Goal: Task Accomplishment & Management: Use online tool/utility

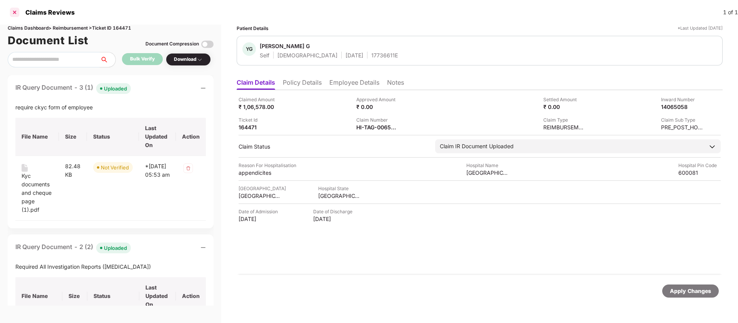
click at [15, 12] on div at bounding box center [14, 12] width 12 height 12
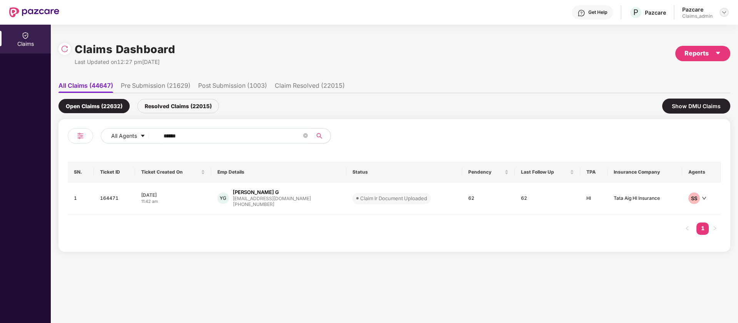
click at [727, 10] on img at bounding box center [724, 12] width 6 height 6
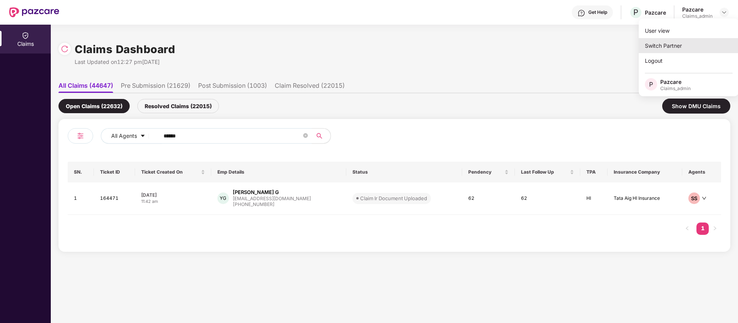
click at [699, 44] on div "Switch Partner" at bounding box center [689, 45] width 100 height 15
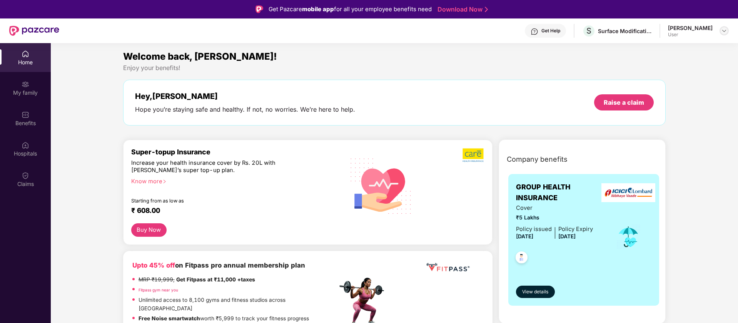
click at [723, 31] on img at bounding box center [724, 31] width 6 height 6
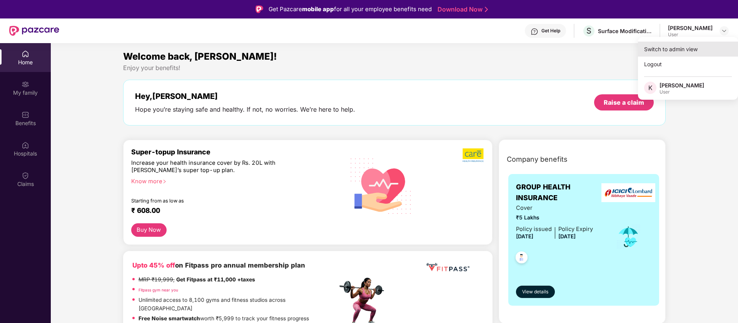
click at [697, 47] on div "Switch to admin view" at bounding box center [688, 49] width 100 height 15
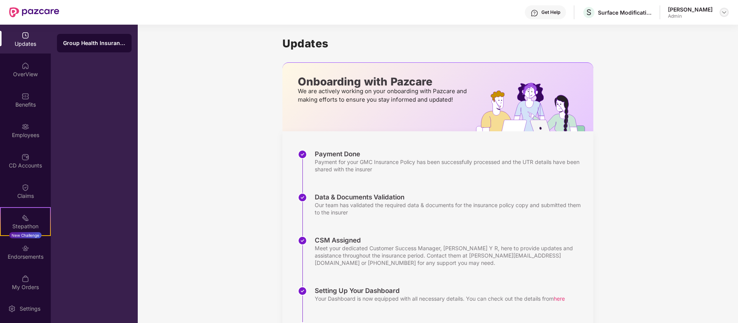
click at [728, 11] on div at bounding box center [724, 12] width 9 height 9
click at [674, 50] on div "Logout" at bounding box center [688, 45] width 100 height 15
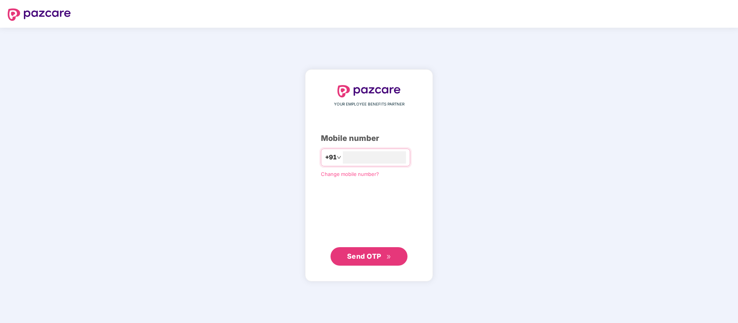
type input "**********"
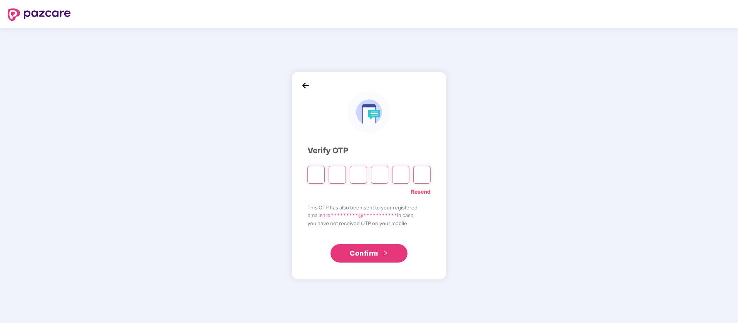
type input "*"
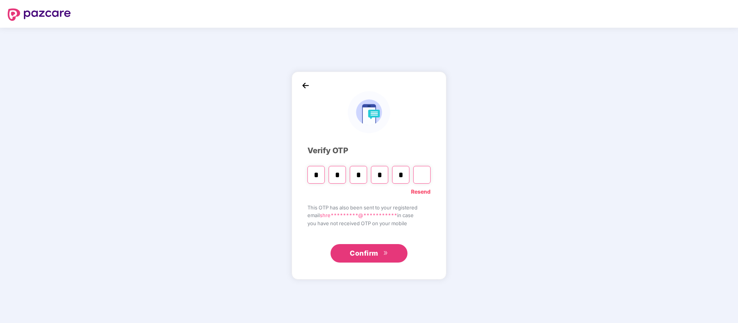
type input "*"
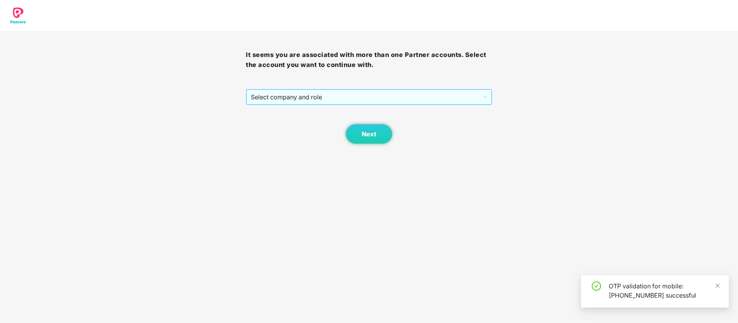
click at [276, 90] on span "Select company and role" at bounding box center [369, 97] width 236 height 15
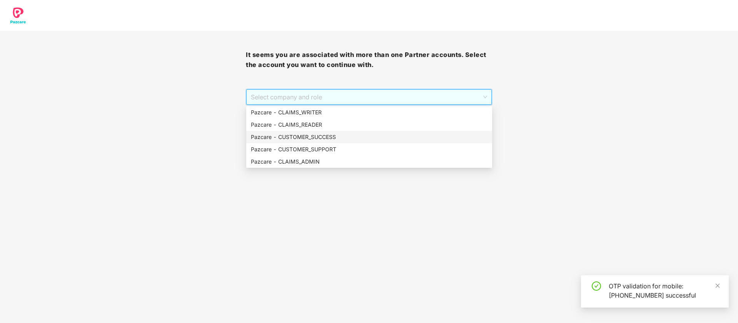
click at [320, 142] on div "Pazcare - CUSTOMER_SUCCESS" at bounding box center [369, 137] width 246 height 12
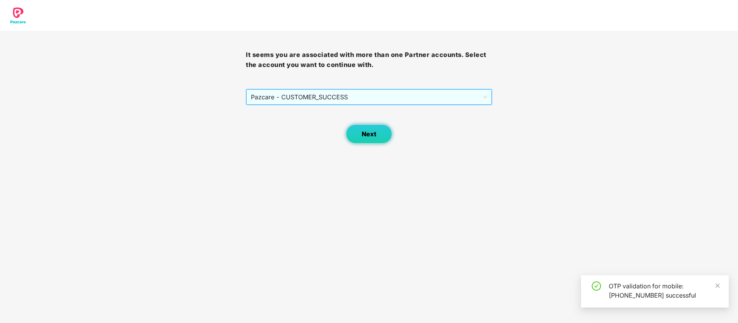
click at [382, 134] on button "Next" at bounding box center [369, 133] width 46 height 19
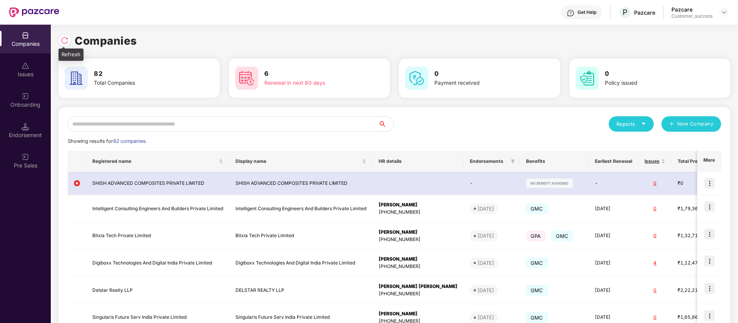
click at [67, 42] on img at bounding box center [65, 41] width 8 height 8
click at [256, 202] on td "Intelligent Consulting Engineers And Builders Private Limited" at bounding box center [300, 208] width 143 height 27
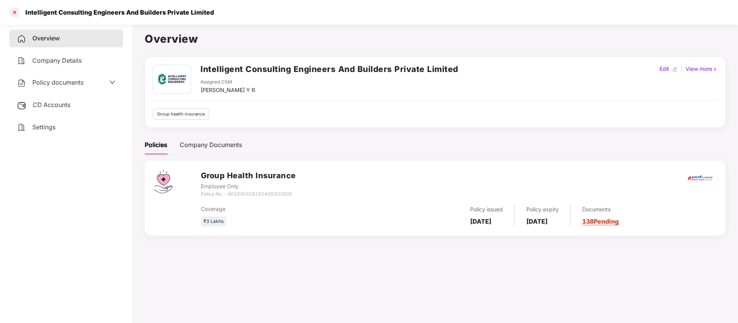
click at [18, 11] on div at bounding box center [14, 12] width 12 height 12
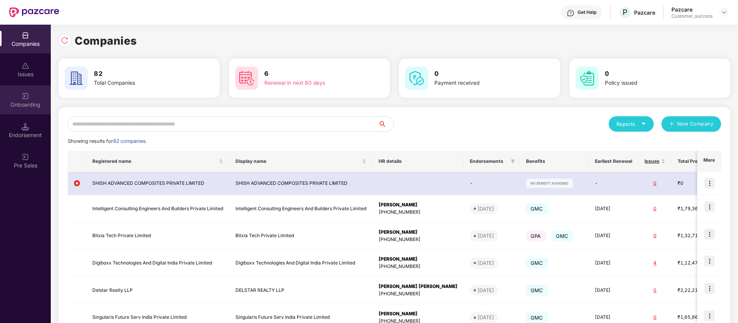
click at [30, 102] on div "Onboarding" at bounding box center [25, 105] width 51 height 8
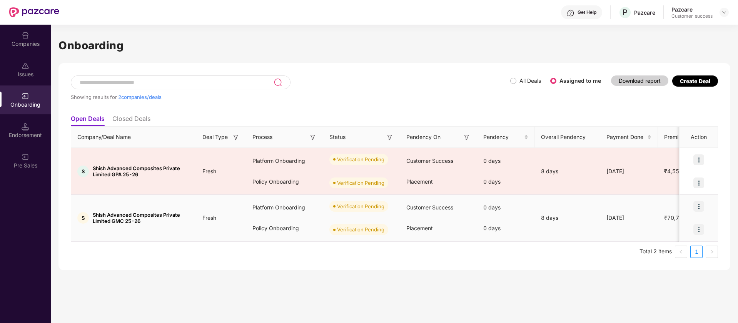
click at [700, 210] on img at bounding box center [699, 206] width 11 height 11
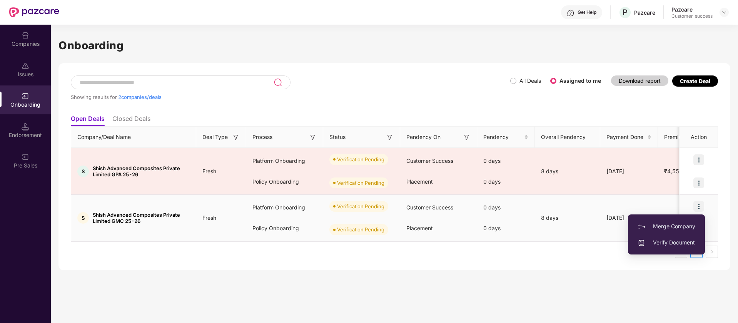
click at [676, 242] on span "Verify Document" at bounding box center [667, 242] width 58 height 8
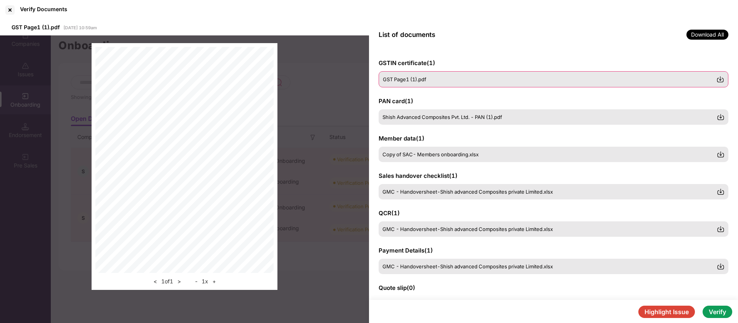
click at [408, 80] on span "GST Page1 (1).pdf" at bounding box center [404, 79] width 43 height 6
click at [419, 118] on span "Shish Advanced Composites Pvt. Ltd. - PAN (1).pdf" at bounding box center [443, 117] width 120 height 6
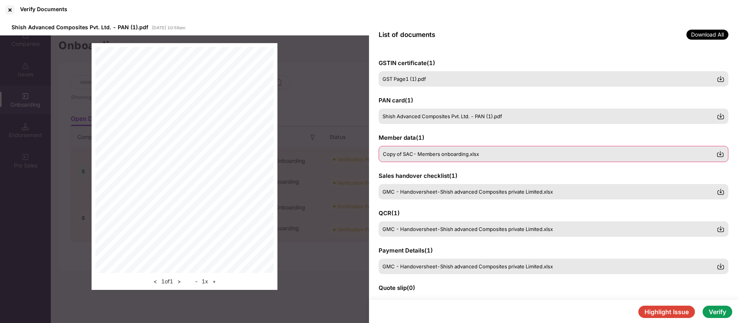
click at [432, 152] on span "Copy of SAC- Members onboarding.xlsx" at bounding box center [431, 154] width 96 height 6
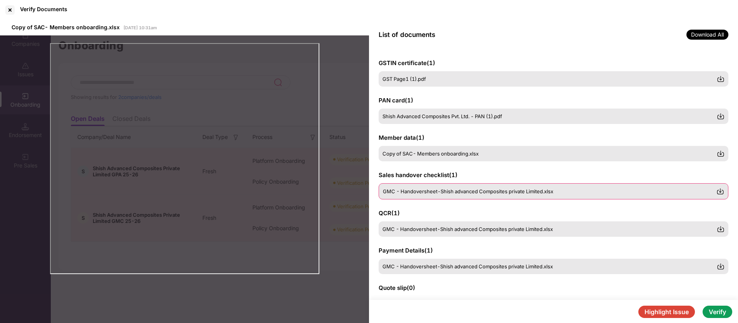
click at [475, 188] on span "GMC - Handoversheet-Shish advanced Composites private Limited.xlsx" at bounding box center [468, 191] width 171 height 6
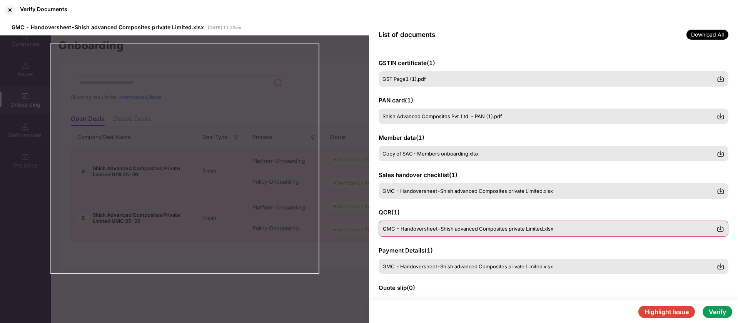
click at [473, 234] on div "GMC - Handoversheet-Shish advanced Composites private Limited.xlsx" at bounding box center [554, 229] width 350 height 16
drag, startPoint x: 449, startPoint y: 261, endPoint x: 430, endPoint y: 262, distance: 18.9
click at [430, 262] on div "GMC - Handoversheet-Shish advanced Composites private Limited.xlsx" at bounding box center [554, 266] width 350 height 16
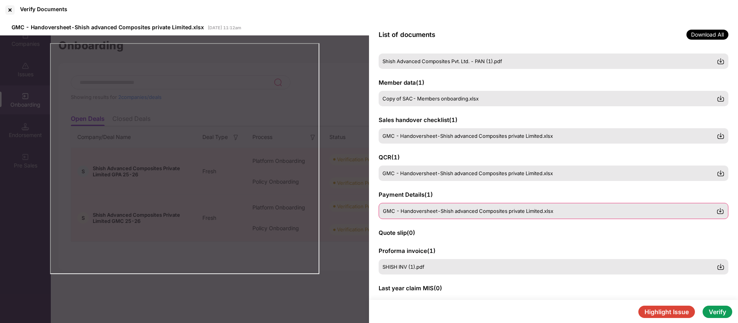
scroll to position [55, 0]
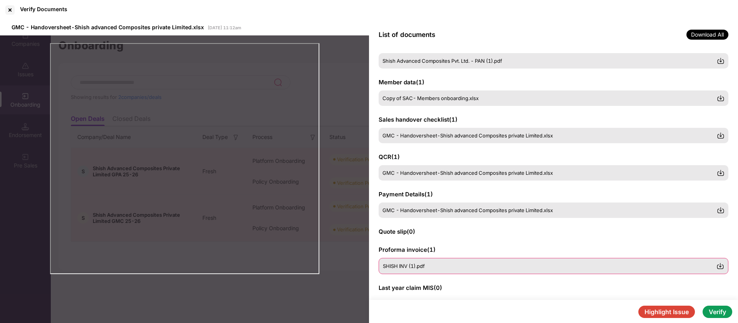
click at [436, 263] on div "SHISH INV (1).pdf" at bounding box center [550, 266] width 334 height 6
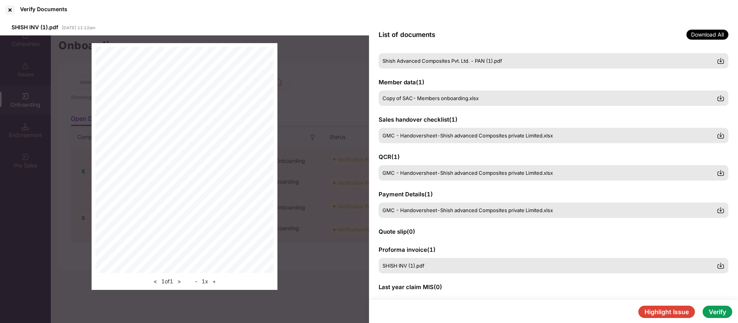
scroll to position [104, 0]
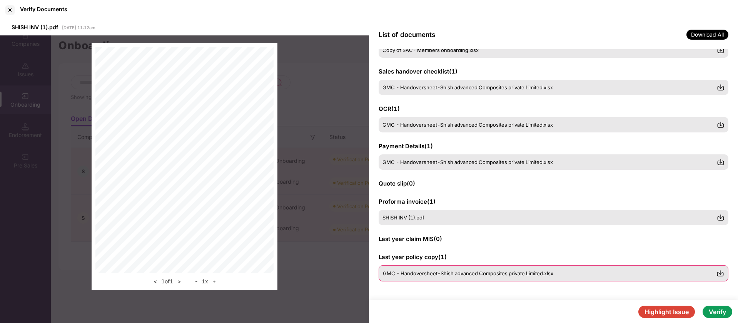
click at [468, 269] on div "GMC - Handoversheet-Shish advanced Composites private Limited.xlsx" at bounding box center [554, 273] width 350 height 16
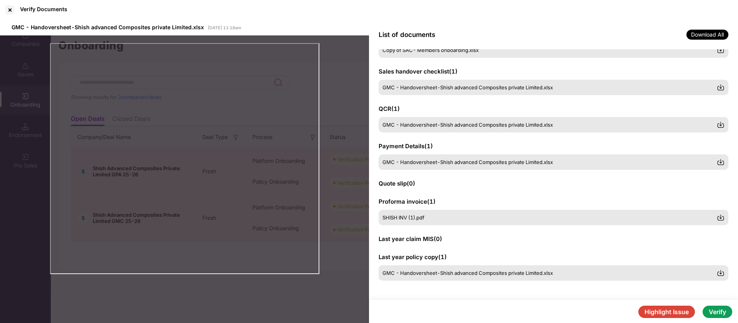
click at [659, 312] on button "Highlight Issue" at bounding box center [667, 312] width 57 height 12
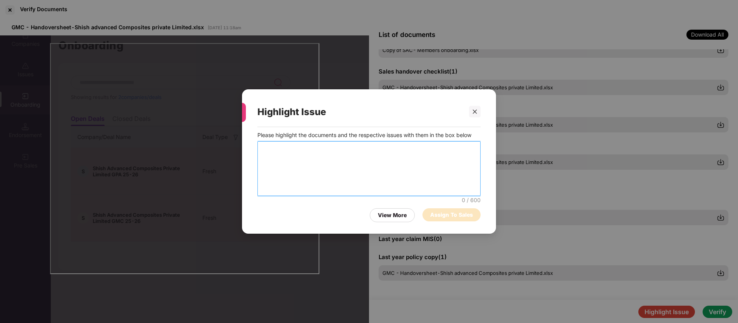
click at [424, 161] on textarea at bounding box center [369, 168] width 223 height 55
type textarea "**********"
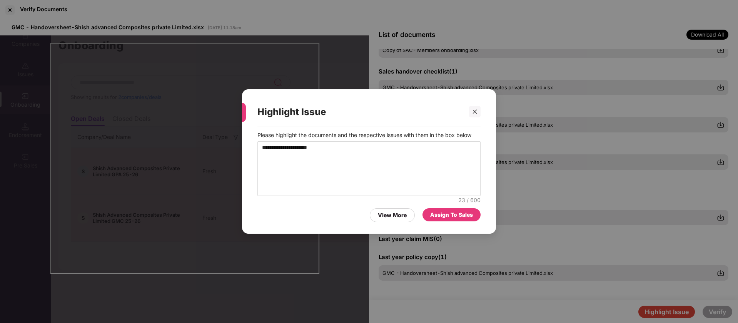
click at [455, 211] on div "Assign To Sales" at bounding box center [451, 215] width 43 height 8
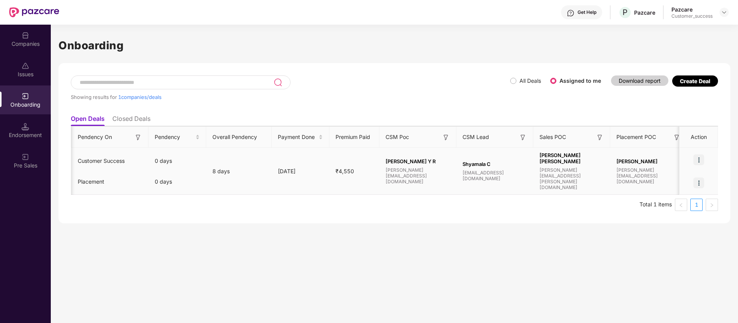
scroll to position [0, 329]
click at [701, 156] on img at bounding box center [699, 159] width 11 height 11
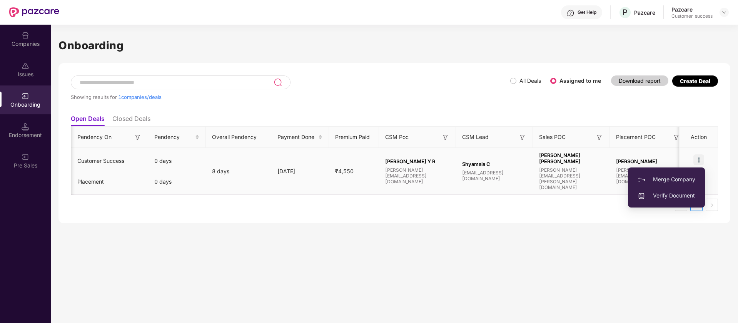
click at [681, 199] on span "Verify Document" at bounding box center [667, 195] width 58 height 8
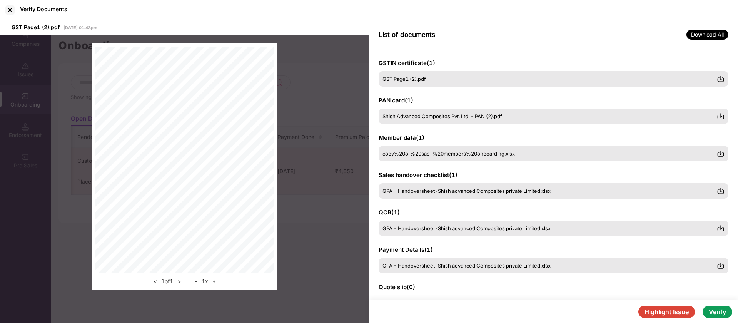
click at [647, 313] on button "Highlight Issue" at bounding box center [667, 312] width 57 height 12
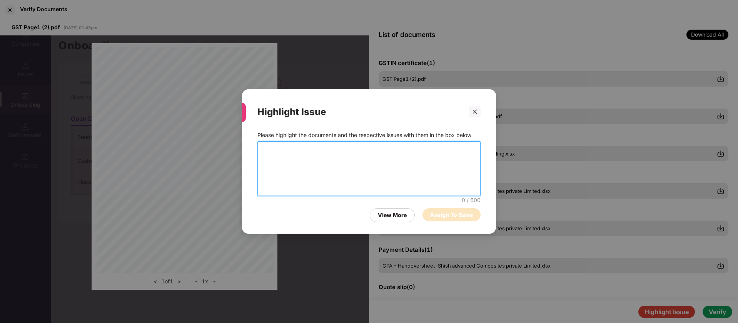
click at [426, 155] on textarea at bounding box center [369, 168] width 223 height 55
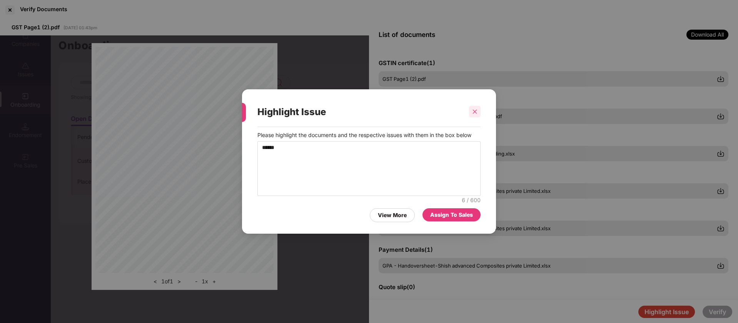
click at [476, 112] on icon "close" at bounding box center [475, 112] width 4 height 4
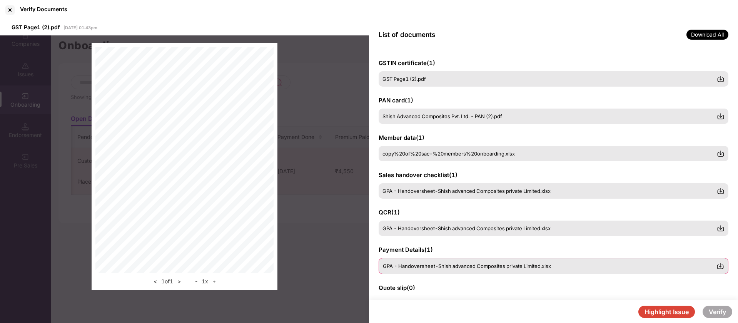
click at [492, 266] on span "GPA - Handoversheet-Shish advanced Composites private Limited.xlsx" at bounding box center [467, 266] width 168 height 6
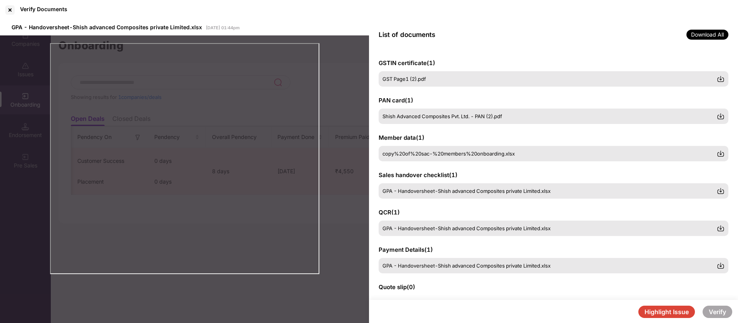
click at [413, 17] on div "Verify Documents" at bounding box center [369, 10] width 738 height 20
click at [664, 314] on button "Highlight Issue" at bounding box center [667, 312] width 57 height 12
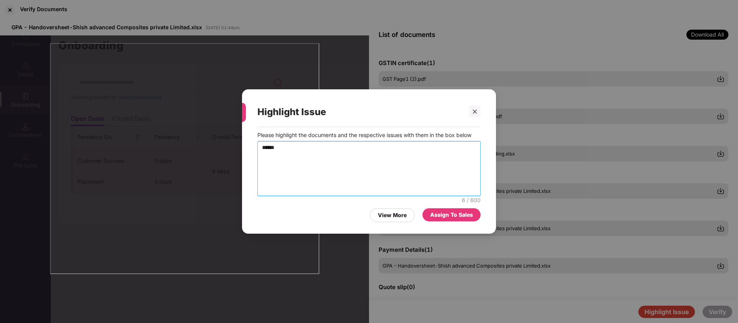
click at [442, 171] on textarea "*****" at bounding box center [369, 168] width 223 height 55
type textarea "**********"
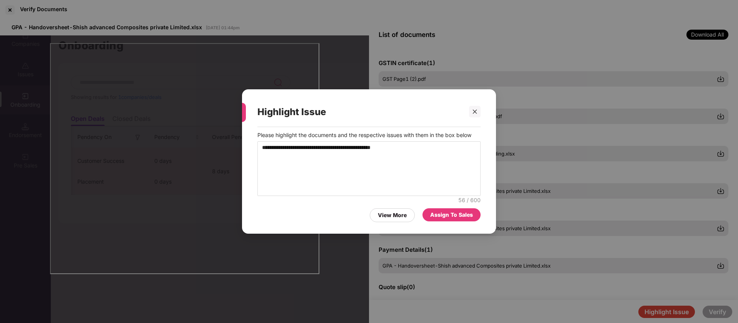
click at [456, 212] on div "Assign To Sales" at bounding box center [451, 215] width 43 height 8
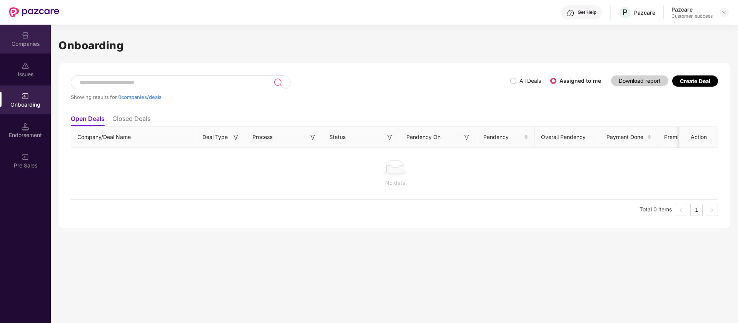
click at [12, 43] on div "Companies" at bounding box center [25, 44] width 51 height 8
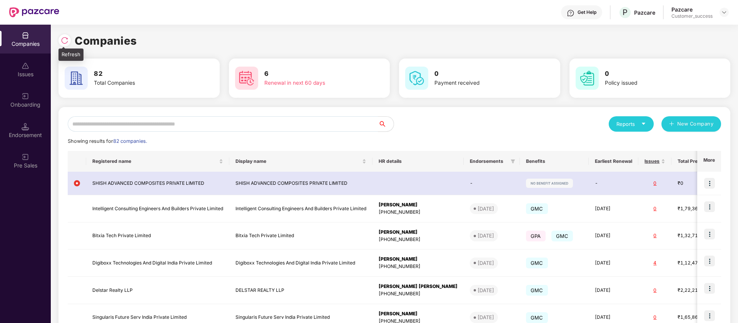
click at [63, 43] on img at bounding box center [65, 41] width 8 height 8
click at [69, 37] on div at bounding box center [65, 40] width 12 height 12
click at [725, 12] on img at bounding box center [724, 12] width 6 height 6
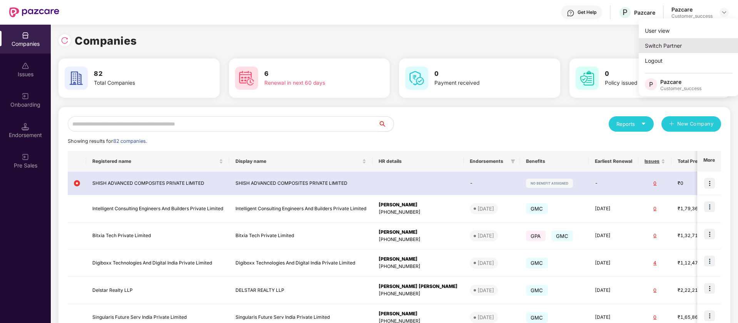
click at [694, 46] on div "Switch Partner" at bounding box center [689, 45] width 100 height 15
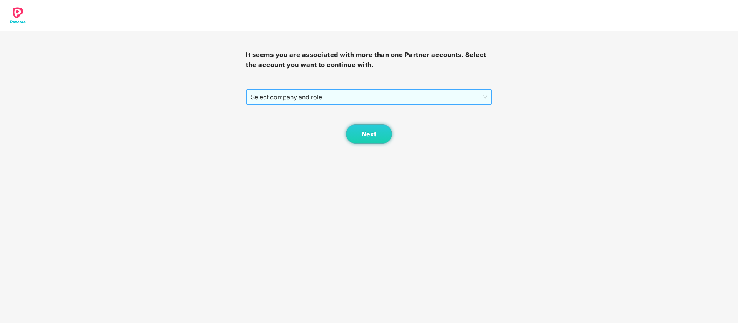
click at [256, 97] on span "Select company and role" at bounding box center [369, 97] width 236 height 15
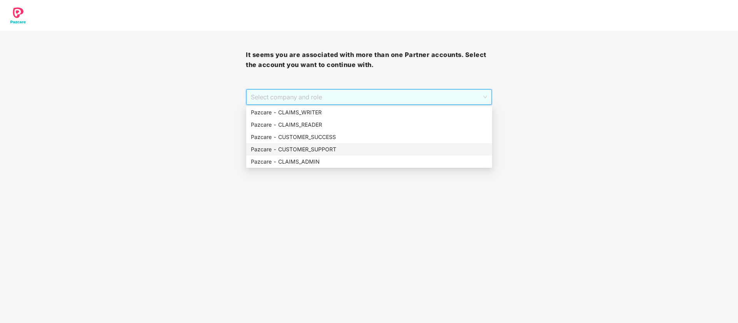
click at [311, 151] on div "Pazcare - CUSTOMER_SUPPORT" at bounding box center [369, 149] width 237 height 8
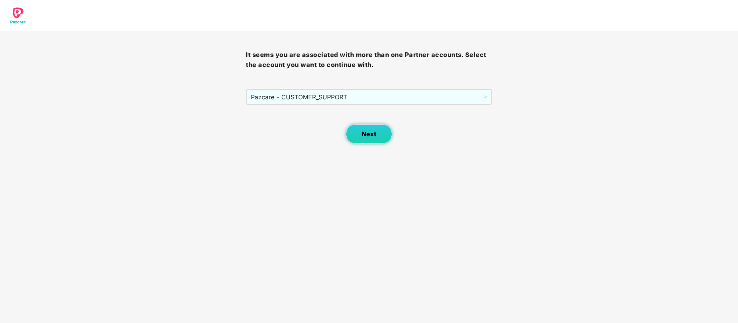
click at [365, 140] on button "Next" at bounding box center [369, 133] width 46 height 19
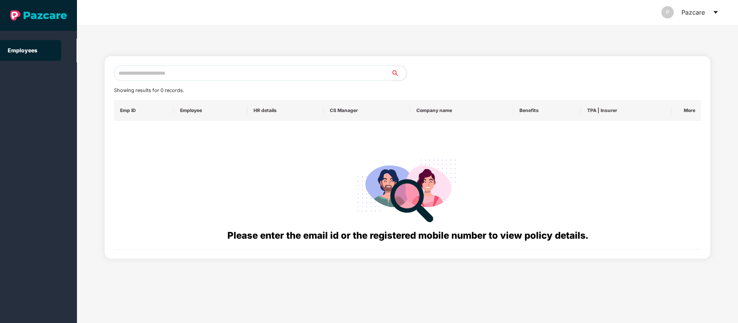
click at [198, 80] on input "text" at bounding box center [253, 72] width 278 height 15
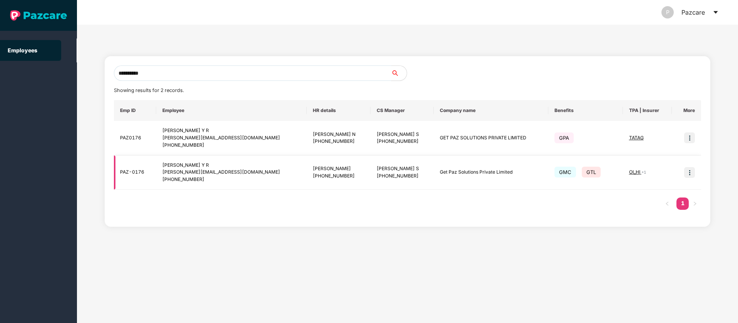
type input "**********"
click at [692, 175] on img at bounding box center [689, 172] width 11 height 11
click at [673, 196] on li "Switch to user interface" at bounding box center [652, 192] width 85 height 16
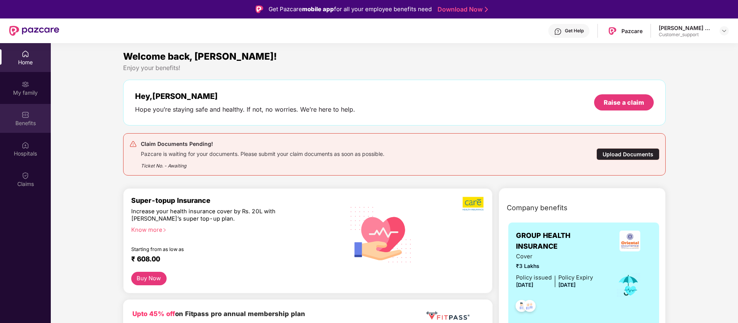
click at [34, 123] on div "Benefits" at bounding box center [25, 123] width 51 height 8
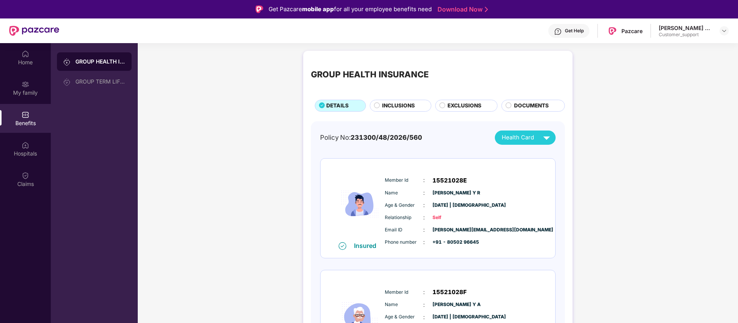
click at [405, 108] on span "INCLUSIONS" at bounding box center [398, 106] width 33 height 8
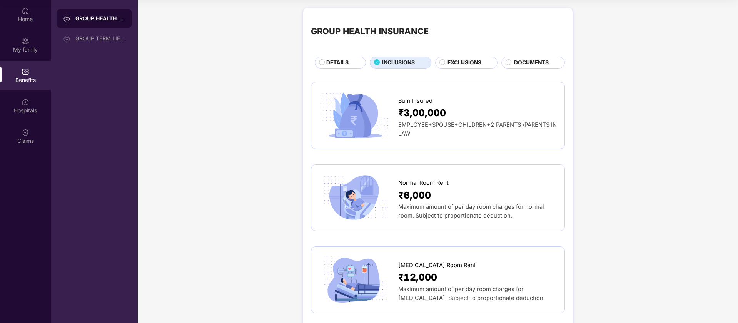
scroll to position [0, 0]
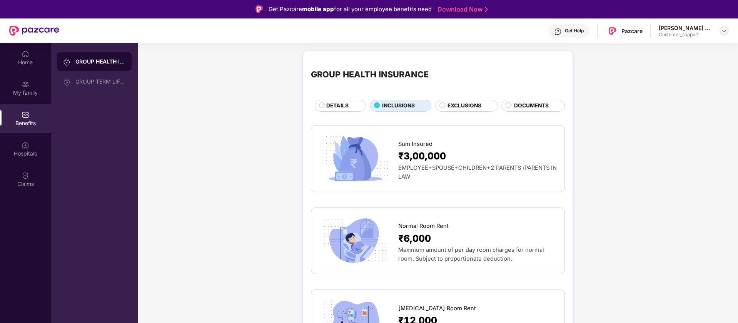
click at [724, 30] on img at bounding box center [724, 31] width 6 height 6
click at [673, 52] on div "Switch to support view" at bounding box center [688, 49] width 100 height 15
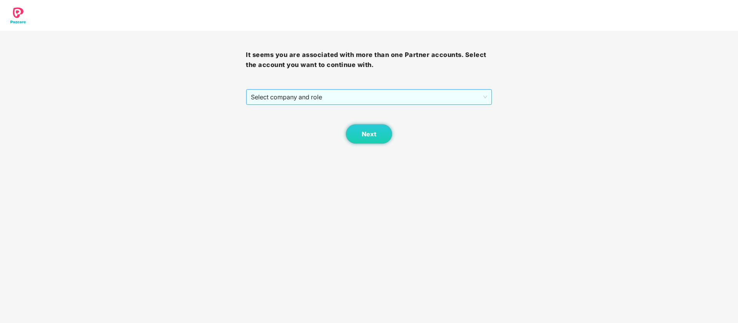
click at [376, 96] on span "Select company and role" at bounding box center [369, 97] width 236 height 15
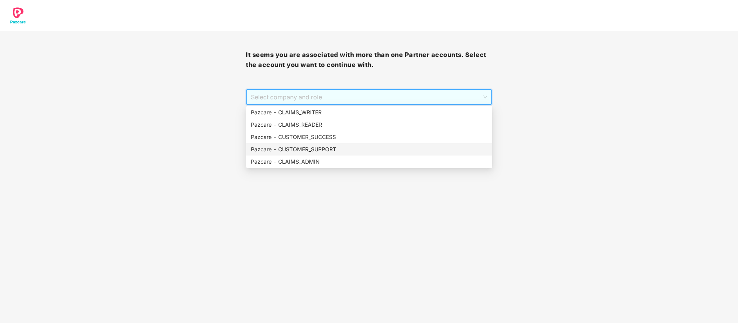
click at [310, 155] on div "Pazcare - CUSTOMER_SUPPORT" at bounding box center [369, 149] width 246 height 12
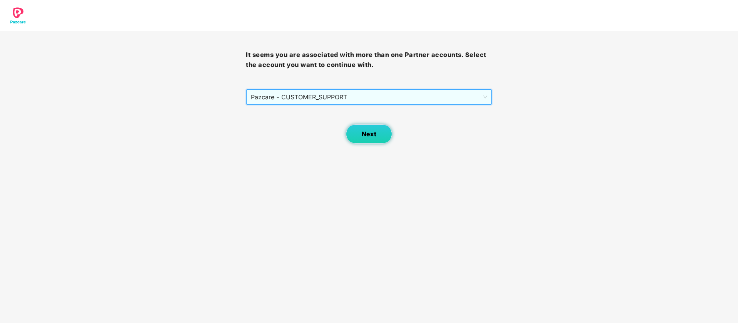
click at [364, 134] on span "Next" at bounding box center [369, 133] width 15 height 7
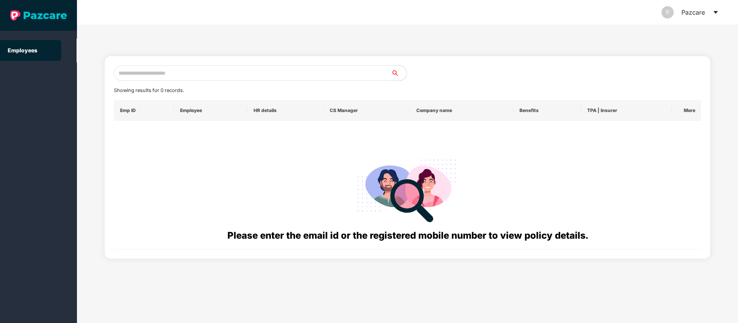
click at [226, 78] on input "text" at bounding box center [253, 72] width 278 height 15
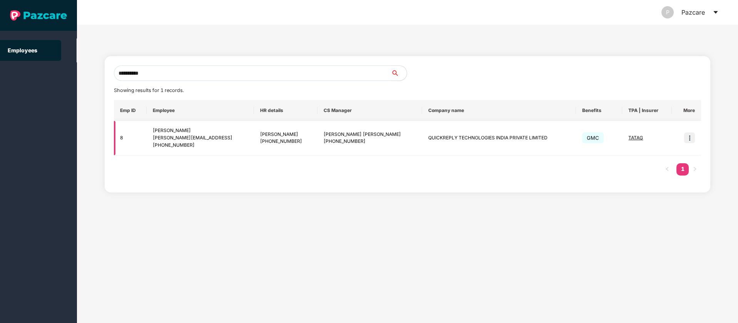
type input "**********"
click at [693, 140] on img at bounding box center [689, 137] width 11 height 11
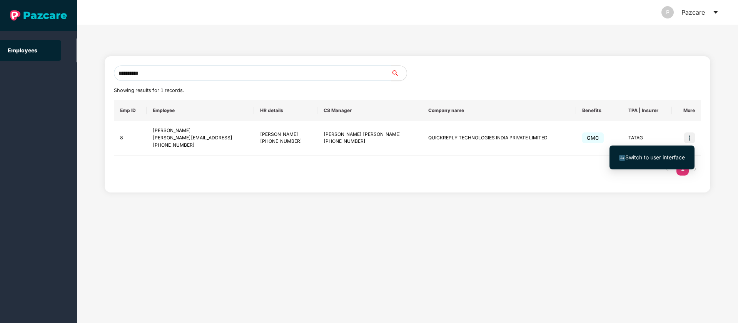
click at [666, 155] on span "Switch to user interface" at bounding box center [656, 157] width 60 height 7
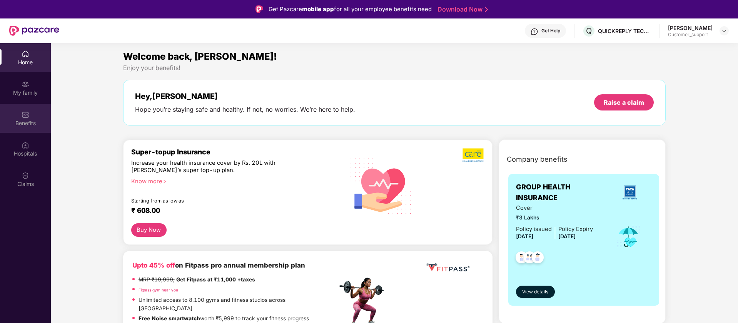
click at [33, 116] on div "Benefits" at bounding box center [25, 118] width 51 height 29
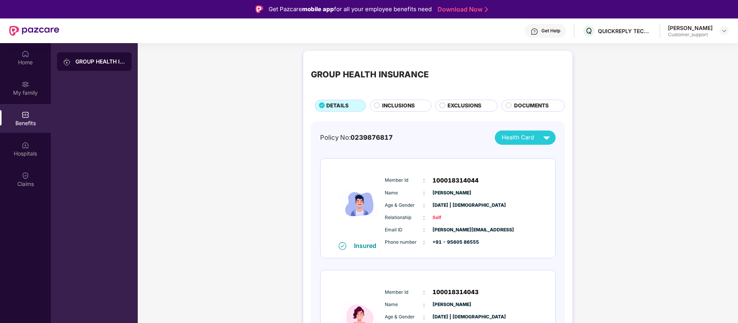
click at [395, 106] on span "INCLUSIONS" at bounding box center [398, 106] width 33 height 8
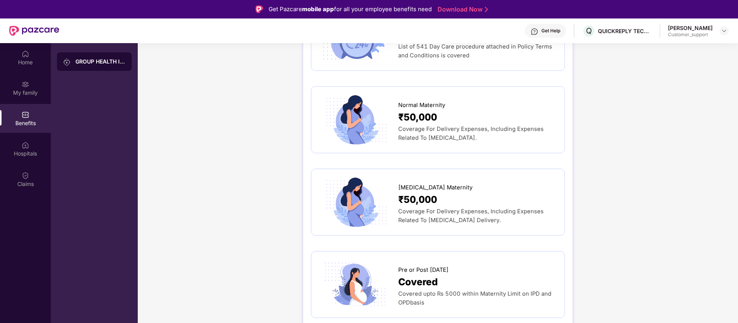
scroll to position [783, 0]
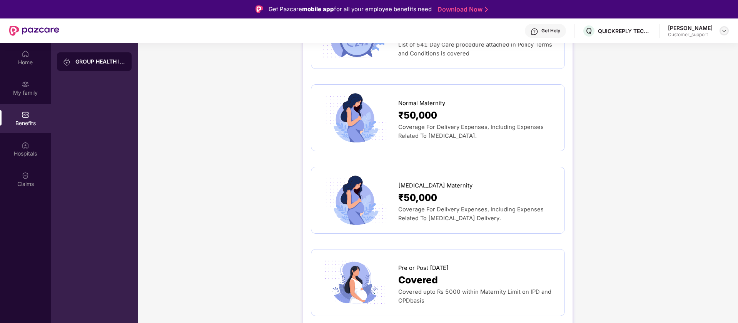
click at [723, 31] on img at bounding box center [724, 31] width 6 height 6
click at [691, 51] on div "Switch to support view" at bounding box center [688, 49] width 100 height 15
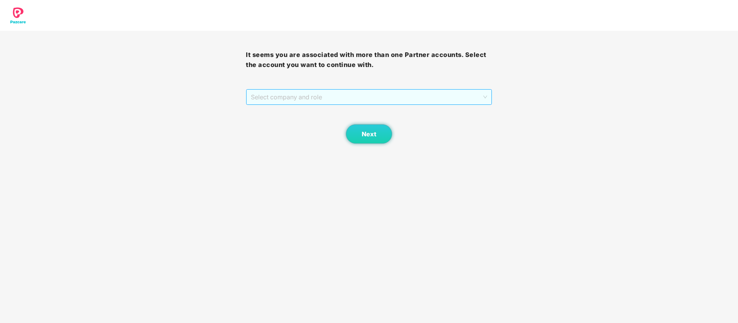
click at [457, 97] on span "Select company and role" at bounding box center [369, 97] width 236 height 15
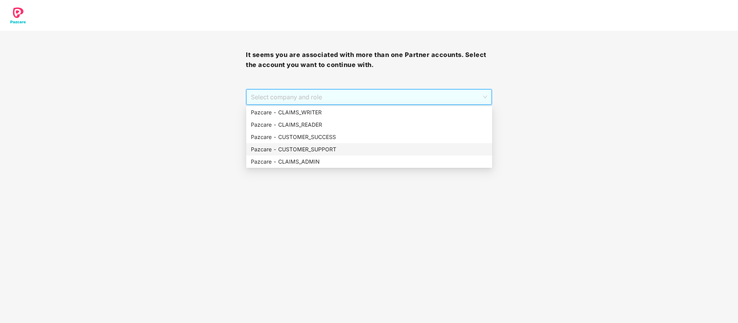
click at [347, 148] on div "Pazcare - CUSTOMER_SUPPORT" at bounding box center [369, 149] width 237 height 8
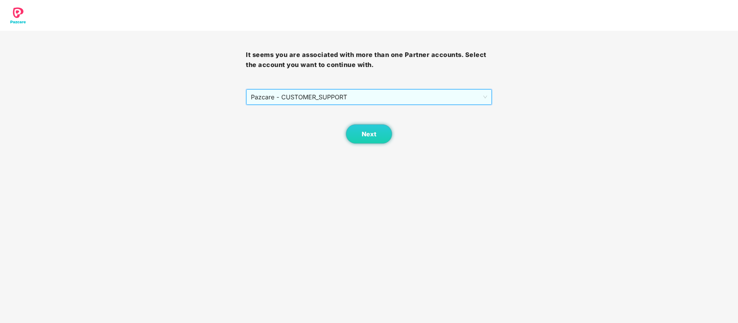
click at [350, 94] on span "Pazcare - CUSTOMER_SUPPORT" at bounding box center [369, 97] width 236 height 15
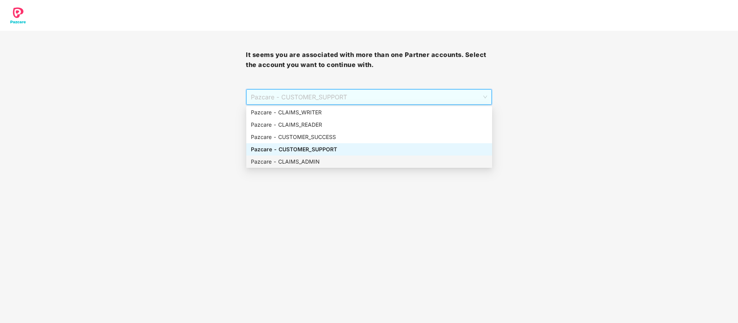
click at [332, 163] on div "Pazcare - CLAIMS_ADMIN" at bounding box center [369, 161] width 237 height 8
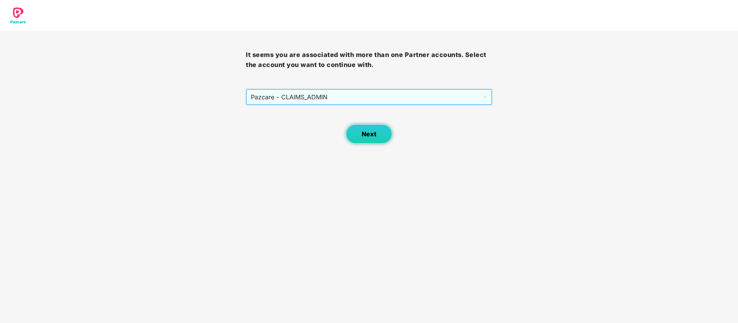
click at [378, 130] on button "Next" at bounding box center [369, 133] width 46 height 19
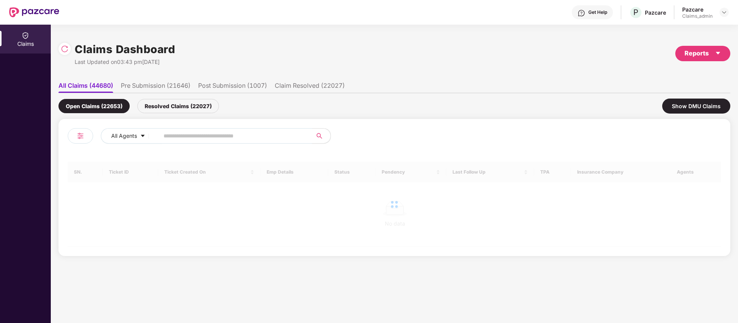
click at [176, 136] on input "text" at bounding box center [233, 136] width 138 height 12
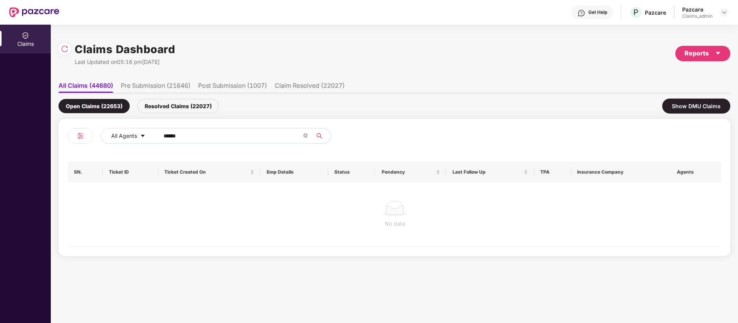
type input "******"
click at [170, 111] on div "Resolved Claims (22027)" at bounding box center [178, 106] width 82 height 14
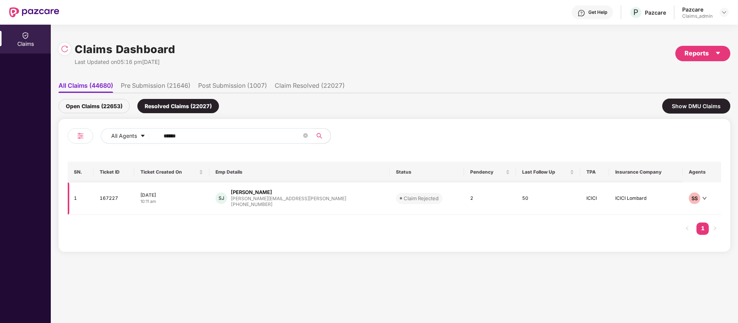
click at [516, 201] on td "50" at bounding box center [548, 198] width 65 height 32
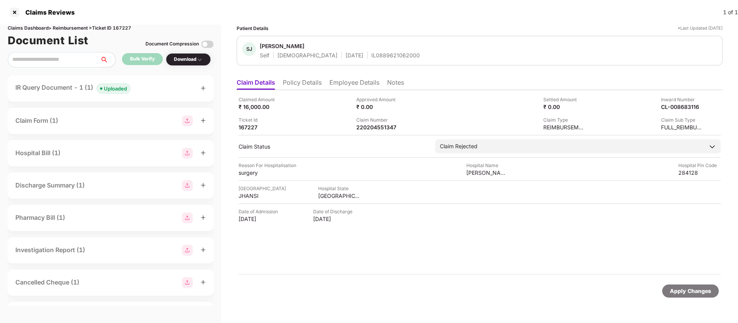
click at [59, 87] on div "IR Query Document - 1 (1) Uploaded" at bounding box center [72, 88] width 115 height 11
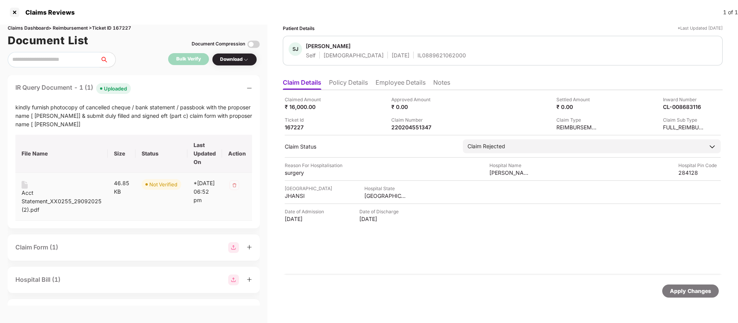
click at [36, 206] on div "Acct Statement_XX0255_29092025 (2).pdf" at bounding box center [62, 201] width 80 height 25
click at [16, 11] on div at bounding box center [14, 12] width 12 height 12
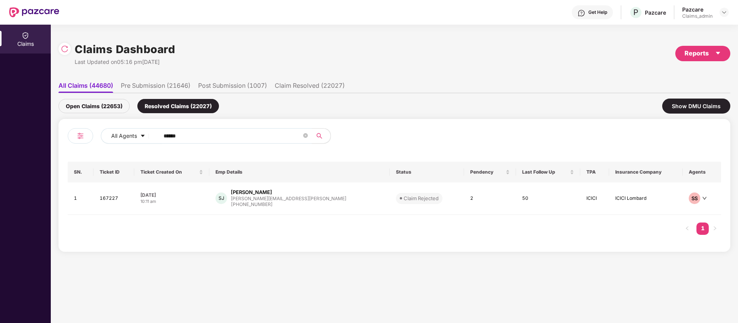
click at [727, 19] on div "Get Help P Pazcare Pazcare Claims_admin" at bounding box center [394, 12] width 670 height 25
click at [725, 13] on img at bounding box center [724, 12] width 6 height 6
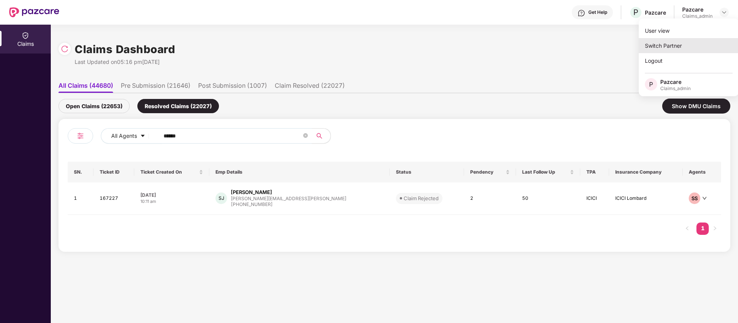
click at [677, 43] on div "Switch Partner" at bounding box center [689, 45] width 100 height 15
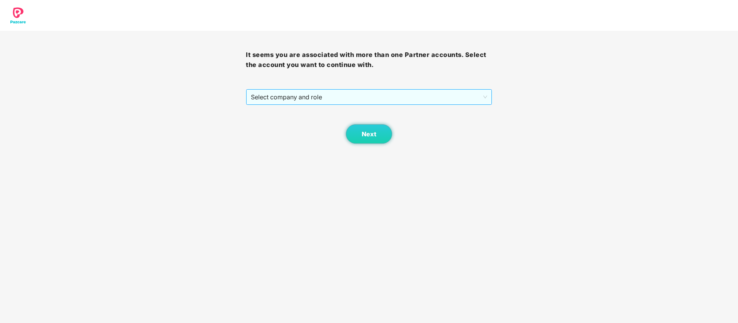
click at [375, 103] on span "Select company and role" at bounding box center [369, 97] width 236 height 15
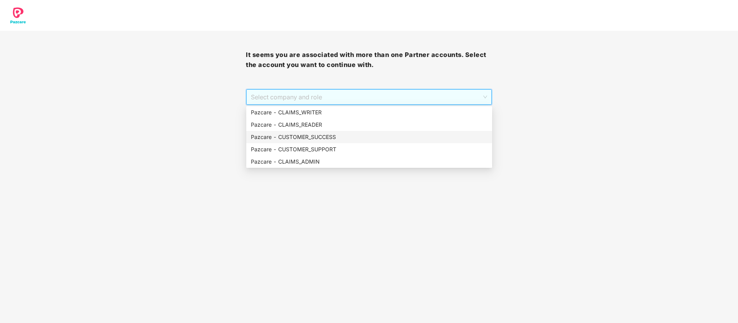
click at [331, 133] on div "Pazcare - CUSTOMER_SUCCESS" at bounding box center [369, 137] width 237 height 8
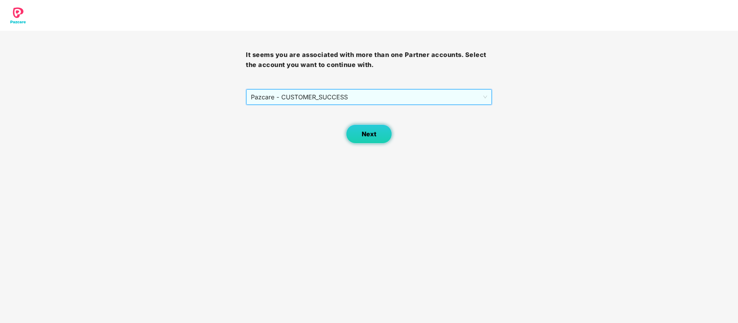
click at [363, 137] on span "Next" at bounding box center [369, 133] width 15 height 7
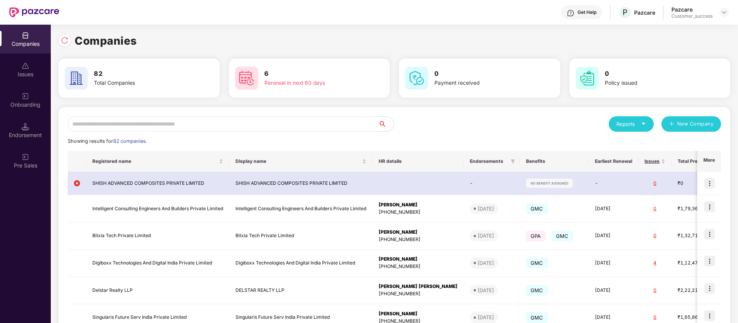
click at [24, 97] on img at bounding box center [26, 96] width 8 height 8
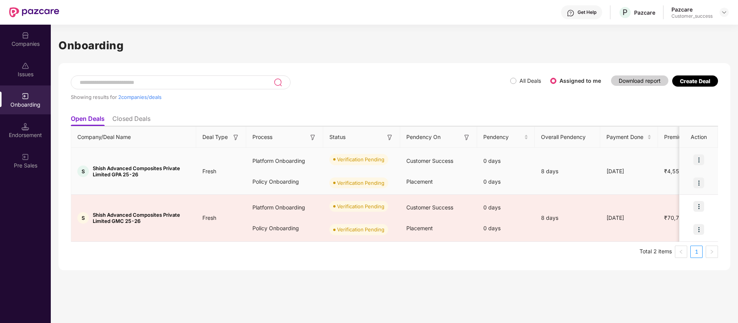
click at [699, 159] on img at bounding box center [699, 159] width 11 height 11
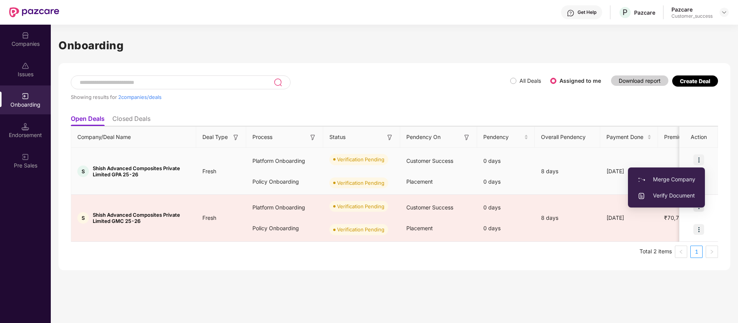
click at [684, 196] on span "Verify Document" at bounding box center [667, 195] width 58 height 8
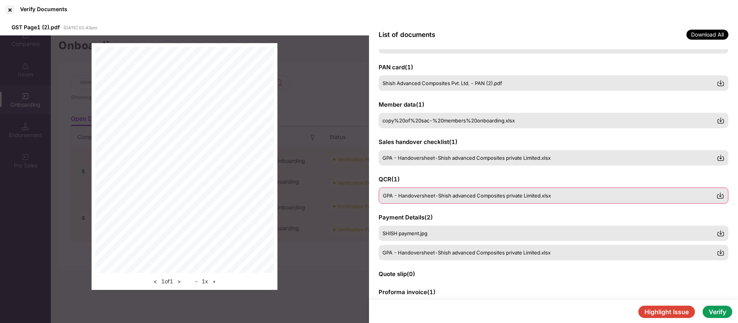
scroll to position [33, 0]
click at [449, 232] on div "SHISH payment.jpg" at bounding box center [550, 232] width 334 height 6
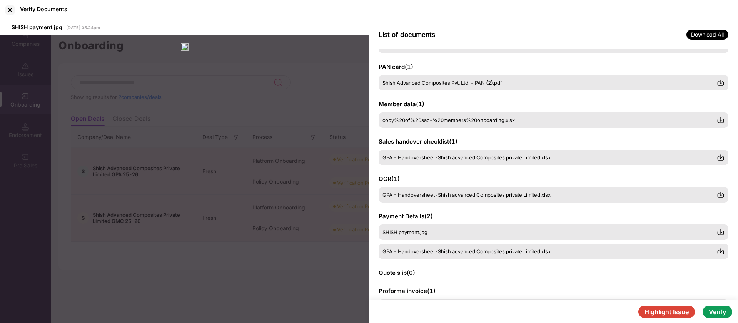
click at [273, 166] on div "SHISH payment.jpg 10 Oct 2025 | 05:24pm" at bounding box center [184, 172] width 369 height 304
click at [9, 10] on div at bounding box center [10, 10] width 12 height 12
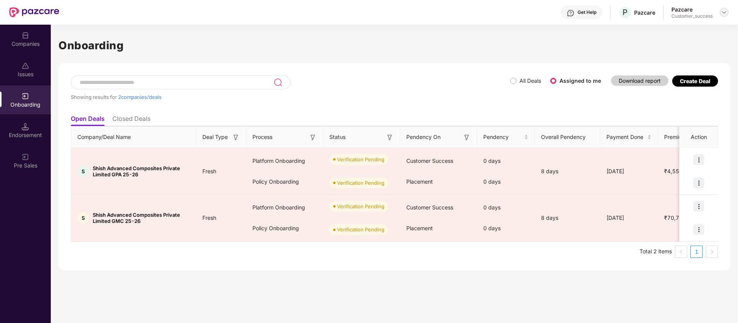
click at [729, 12] on div at bounding box center [724, 12] width 9 height 9
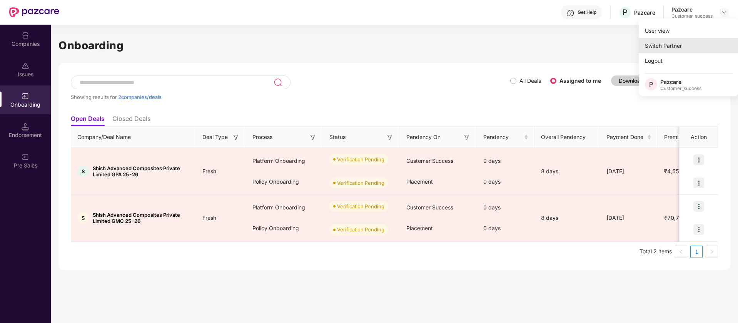
click at [676, 45] on div "Switch Partner" at bounding box center [689, 45] width 100 height 15
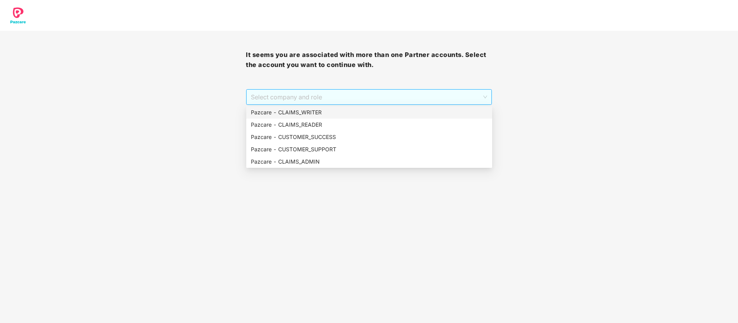
click at [388, 94] on span "Select company and role" at bounding box center [369, 97] width 236 height 15
click at [338, 139] on div "Pazcare - CUSTOMER_SUCCESS" at bounding box center [369, 137] width 237 height 8
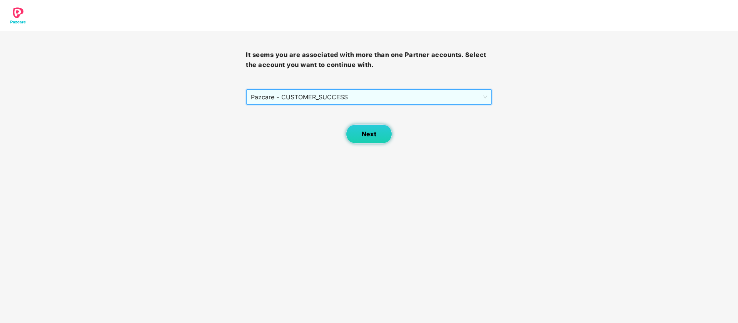
click at [365, 136] on span "Next" at bounding box center [369, 133] width 15 height 7
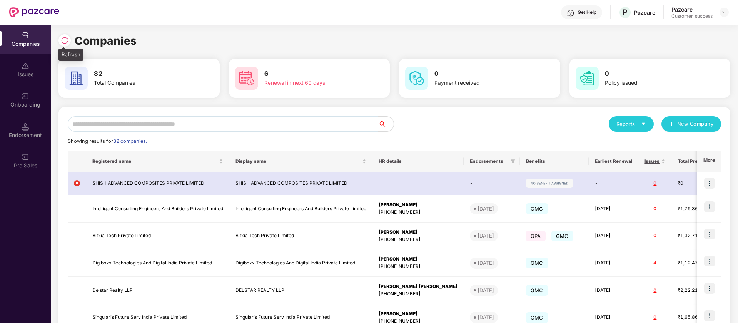
click at [65, 38] on img at bounding box center [65, 41] width 8 height 8
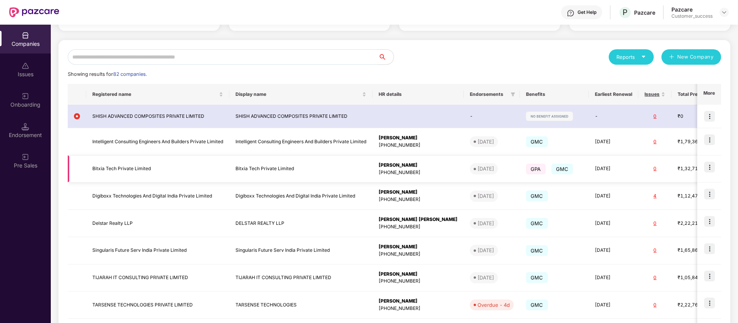
scroll to position [71, 0]
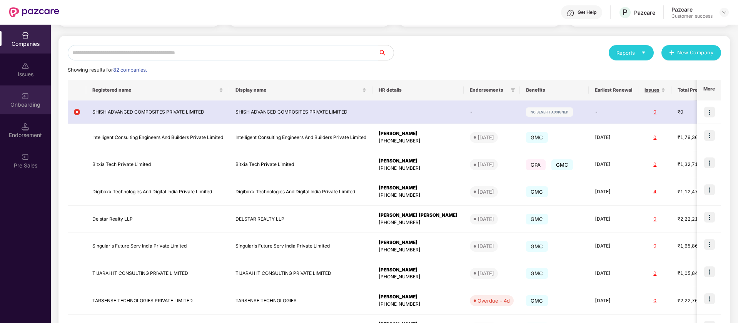
click at [32, 101] on div "Onboarding" at bounding box center [25, 105] width 51 height 8
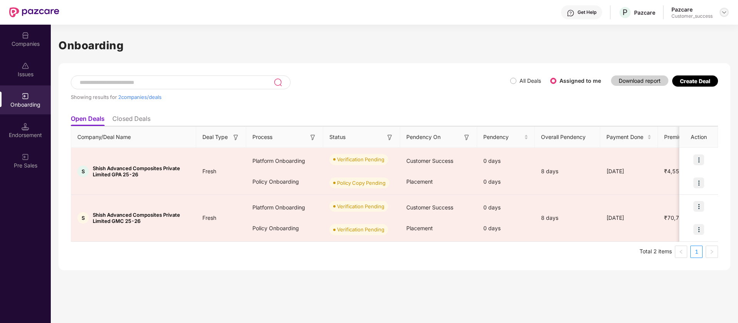
click at [725, 11] on img at bounding box center [724, 12] width 6 height 6
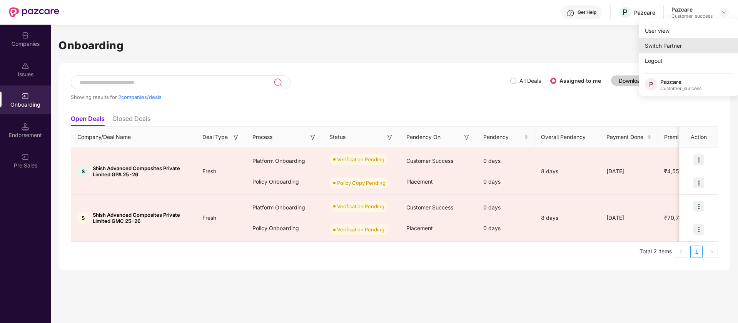
click at [689, 47] on div "Switch Partner" at bounding box center [689, 45] width 100 height 15
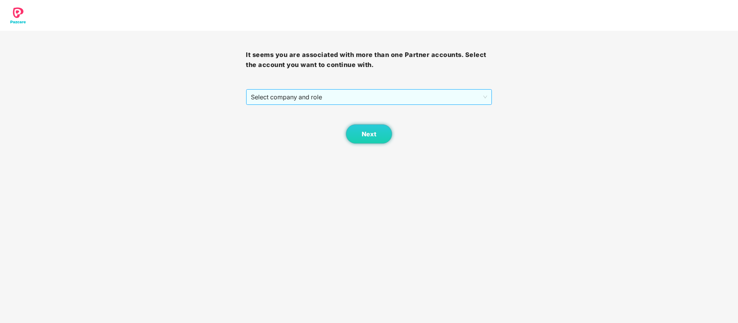
click at [398, 92] on span "Select company and role" at bounding box center [369, 97] width 236 height 15
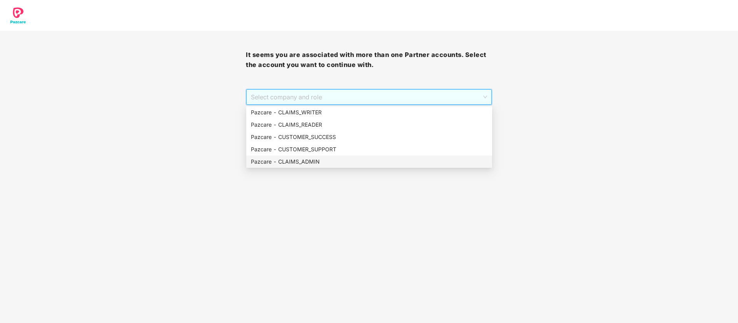
click at [329, 159] on div "Pazcare - CLAIMS_ADMIN" at bounding box center [369, 161] width 237 height 8
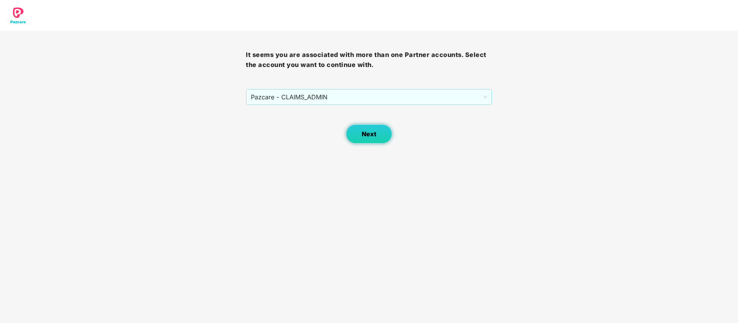
click at [364, 132] on span "Next" at bounding box center [369, 133] width 15 height 7
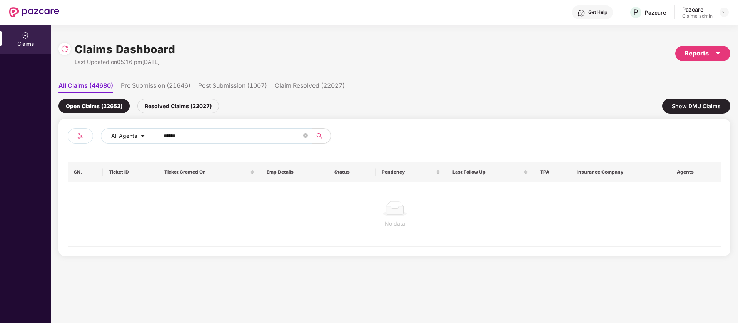
click at [189, 136] on input "******" at bounding box center [233, 136] width 138 height 12
paste input "text"
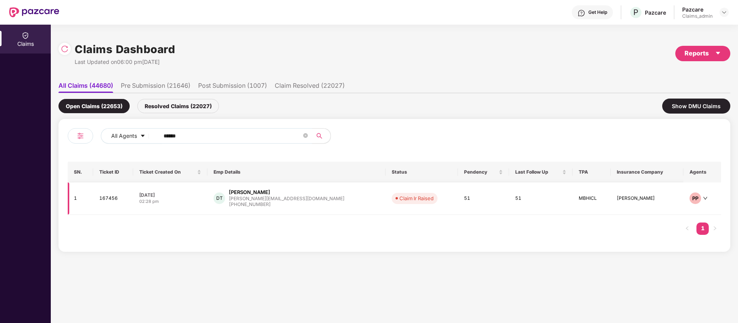
type input "******"
click at [458, 201] on td "51" at bounding box center [483, 198] width 51 height 32
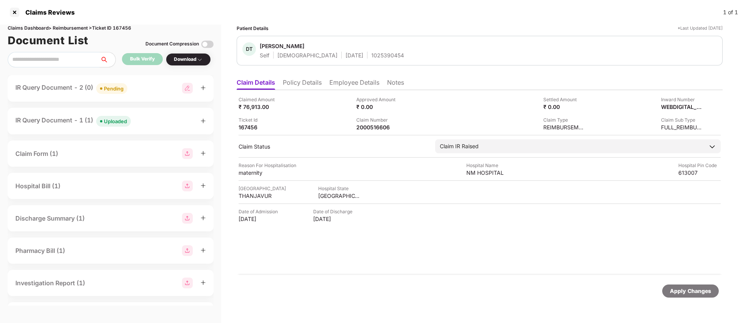
click at [342, 82] on li "Employee Details" at bounding box center [354, 84] width 50 height 11
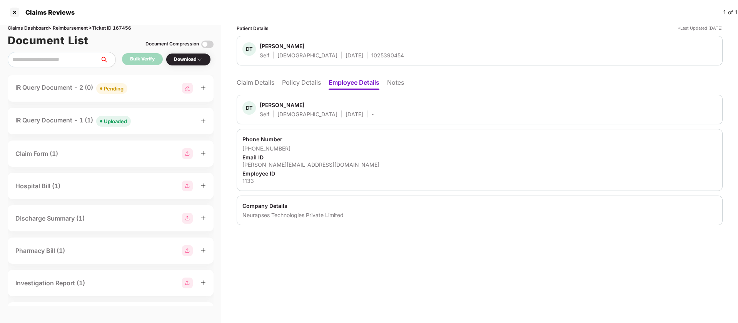
click at [260, 217] on div "Neurapses Technologies Private Limited" at bounding box center [480, 214] width 475 height 7
copy div "Neurapses"
click at [263, 82] on li "Claim Details" at bounding box center [256, 84] width 38 height 11
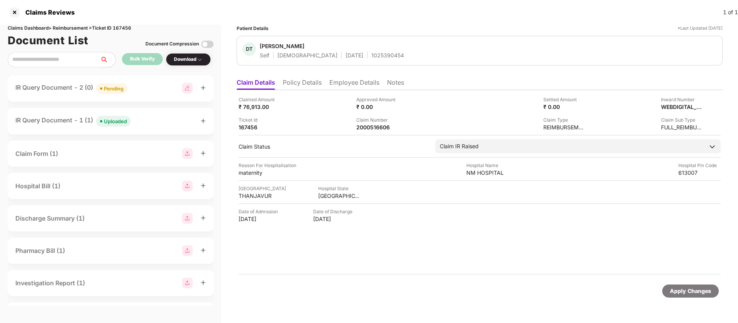
click at [23, 81] on div "IR Query Document - 2 (0) Pending" at bounding box center [111, 88] width 206 height 27
click at [28, 89] on div "IR Query Document - 2 (0) Pending" at bounding box center [71, 88] width 112 height 11
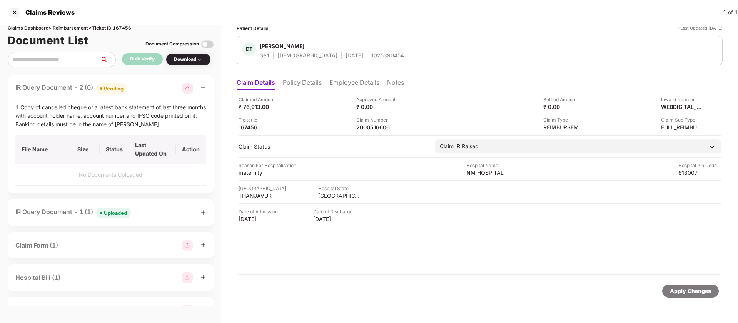
click at [64, 92] on div "IR Query Document - 2 (0) Pending" at bounding box center [71, 88] width 112 height 11
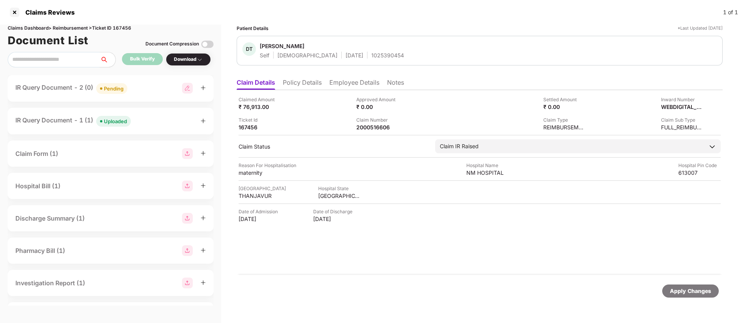
click at [56, 123] on div "IR Query Document - 1 (1) Uploaded" at bounding box center [72, 120] width 115 height 11
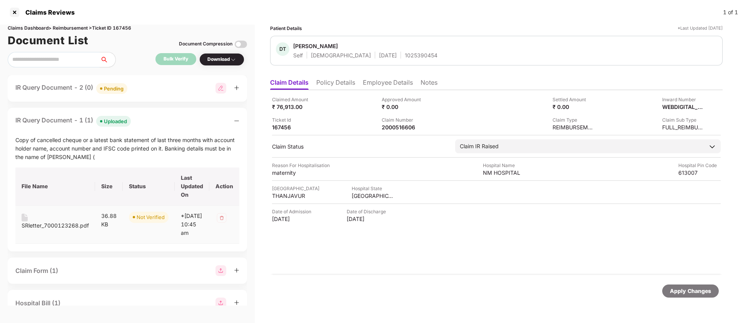
click at [45, 227] on div "SRletter_7000123268.pdf" at bounding box center [55, 225] width 67 height 8
